Goal: Communication & Community: Answer question/provide support

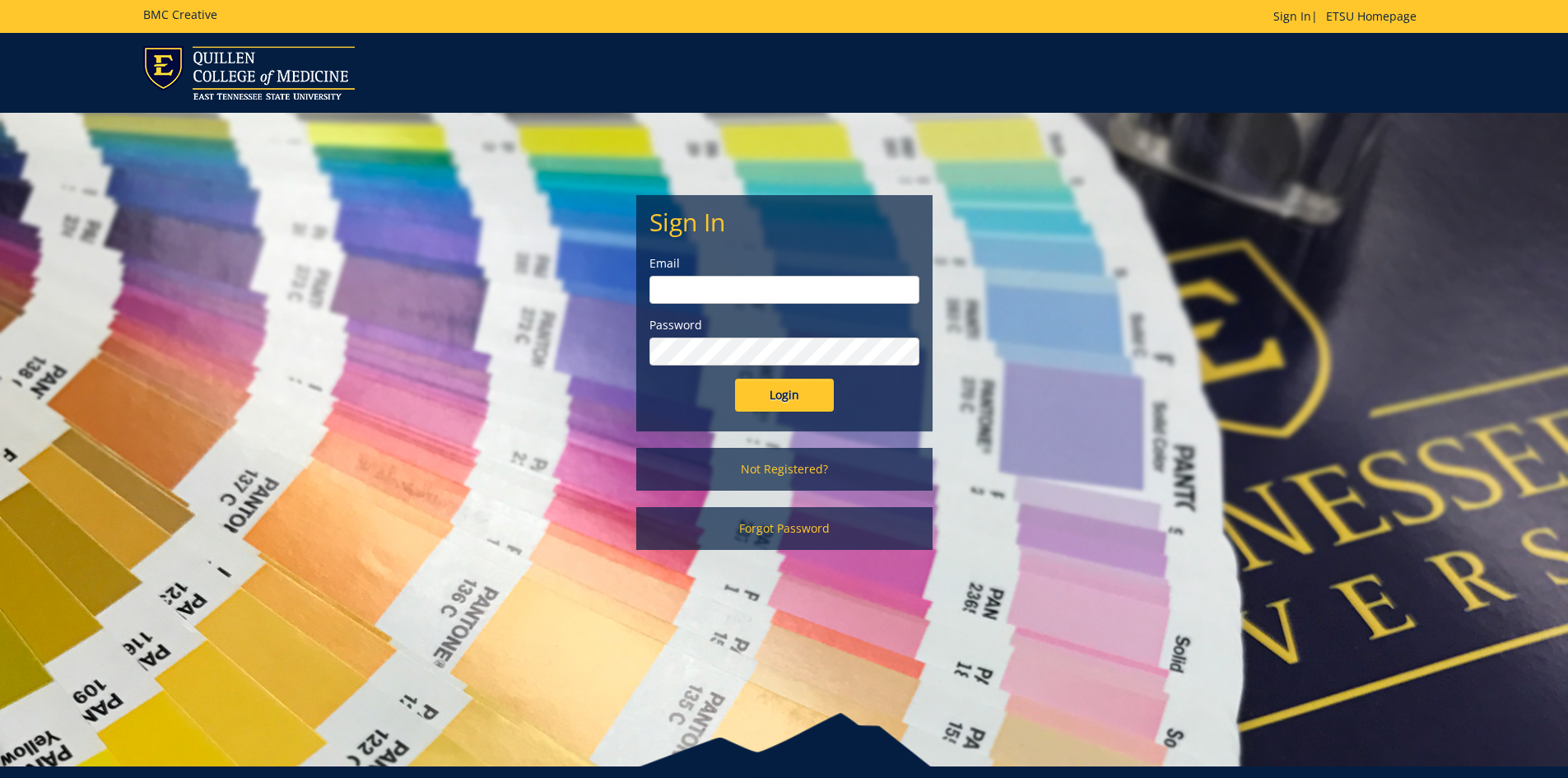
type input "[PERSON_NAME][EMAIL_ADDRESS][DOMAIN_NAME]"
click at [791, 392] on input "Login" at bounding box center [785, 395] width 99 height 33
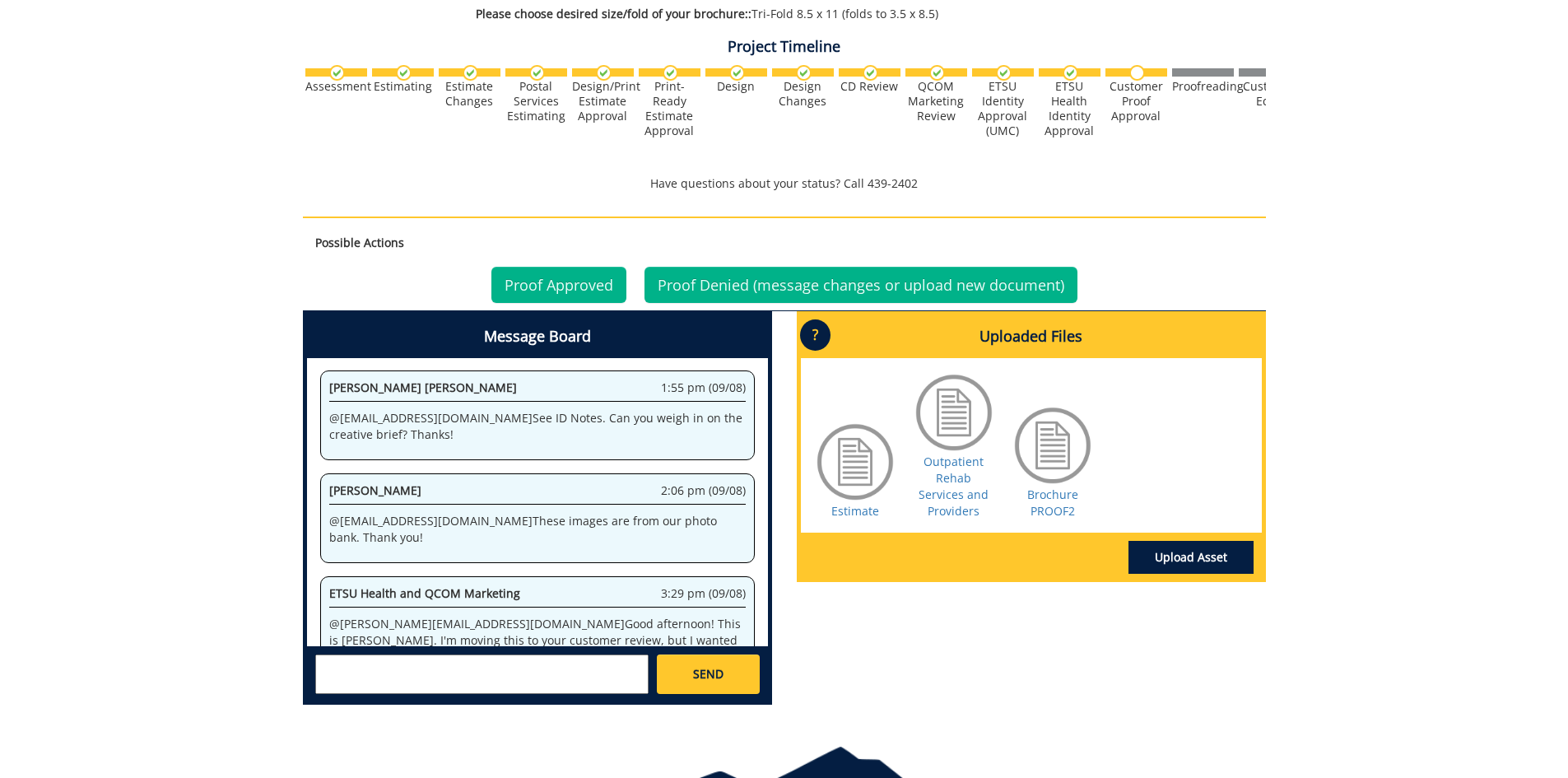
scroll to position [1054, 0]
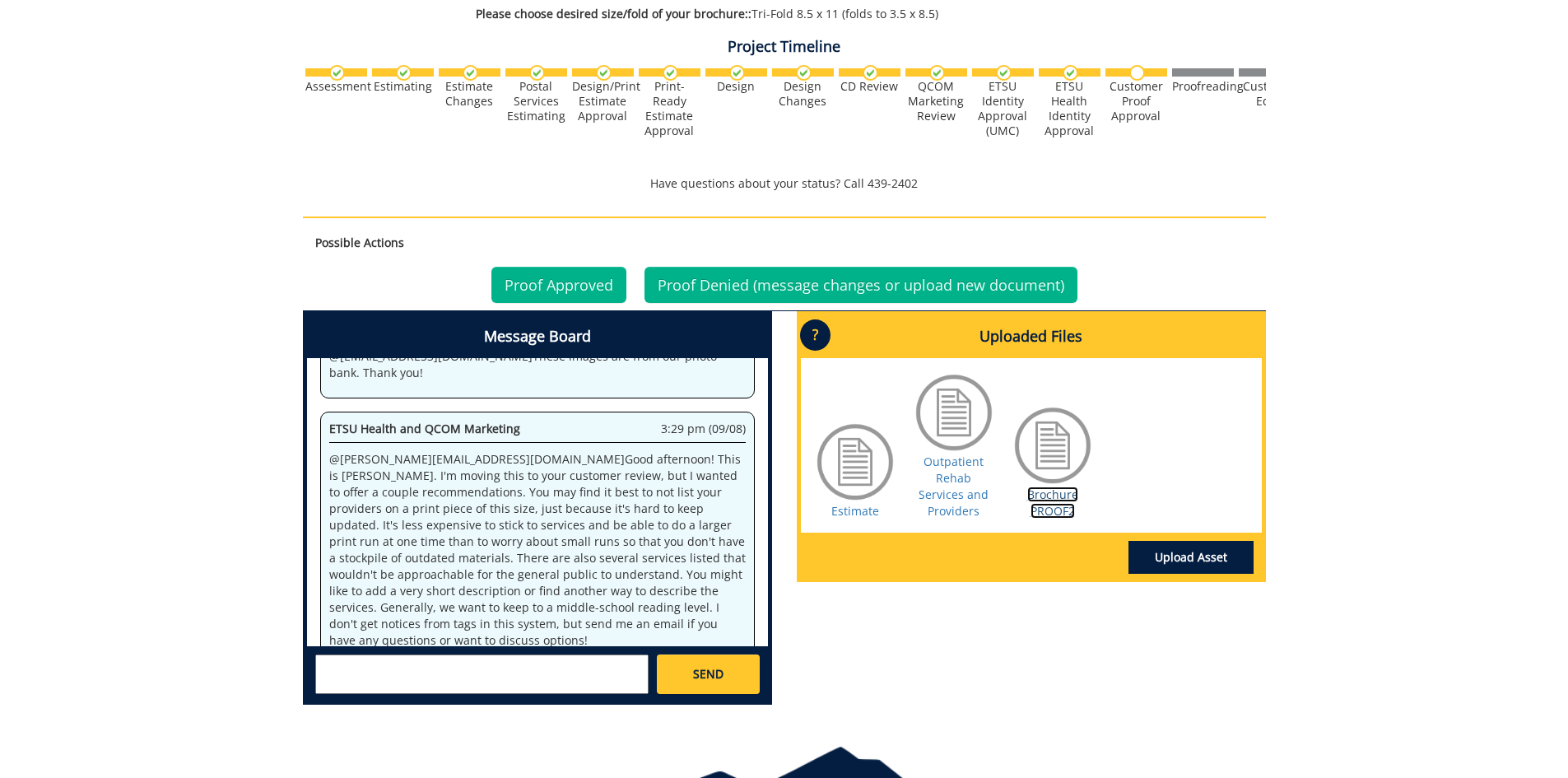
click at [1054, 487] on link "Brochure PROOF2" at bounding box center [1053, 502] width 51 height 32
click at [358, 677] on textarea at bounding box center [482, 674] width 334 height 40
click at [974, 484] on link "Outpatient Rehab Services and Providers" at bounding box center [954, 487] width 70 height 65
click at [476, 664] on textarea "Hello [PERSON_NAME] -" at bounding box center [482, 674] width 334 height 40
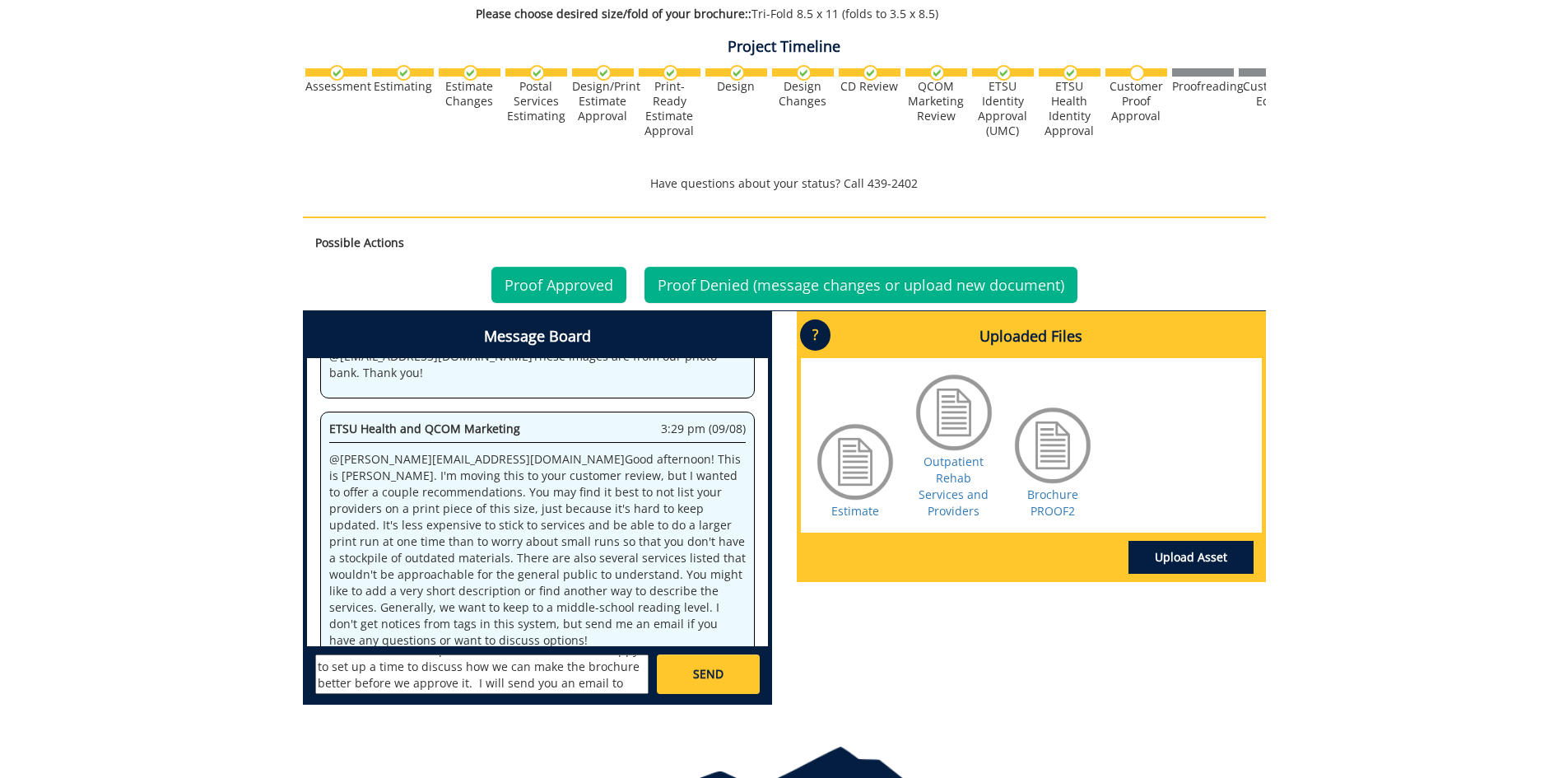
type textarea "Hello [PERSON_NAME] - we had just sent that placement with the services and pro…"
click at [727, 683] on link "SEND" at bounding box center [708, 674] width 102 height 40
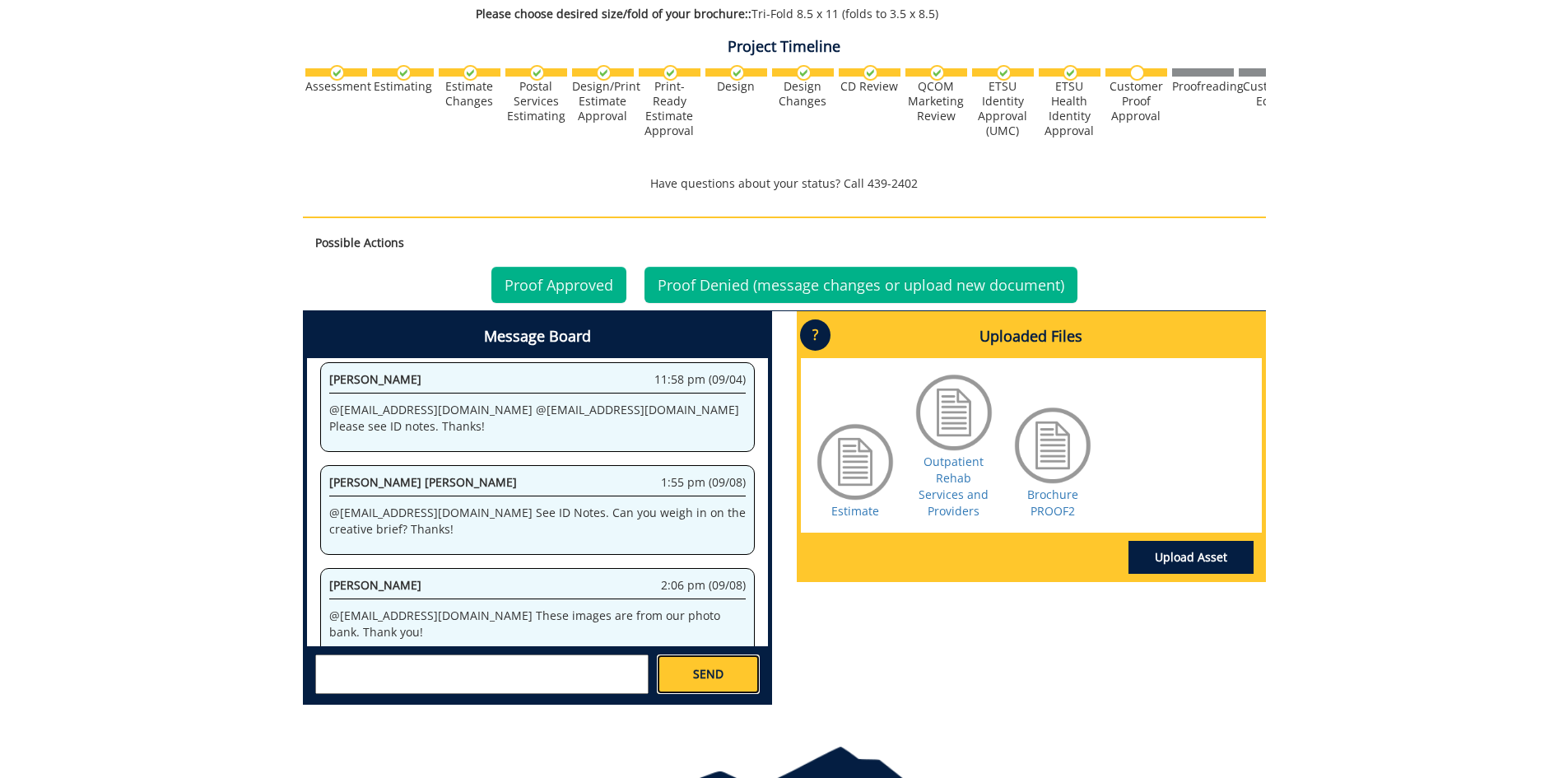
scroll to position [21710, 0]
